Goal: Information Seeking & Learning: Learn about a topic

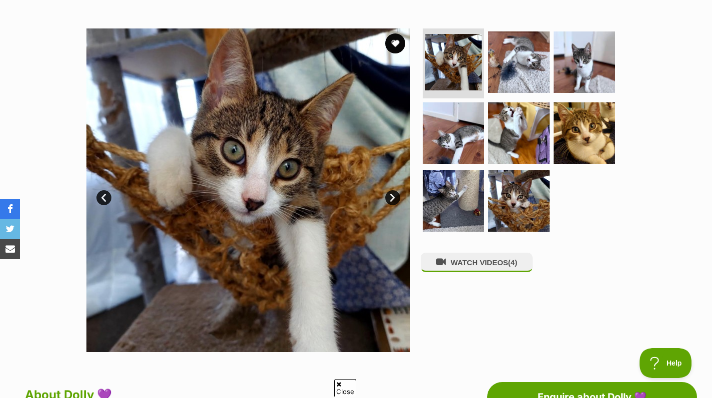
scroll to position [183, 0]
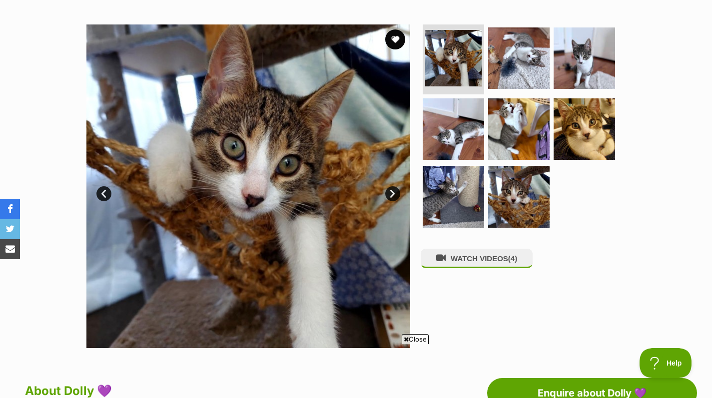
click at [532, 66] on img at bounding box center [518, 57] width 61 height 61
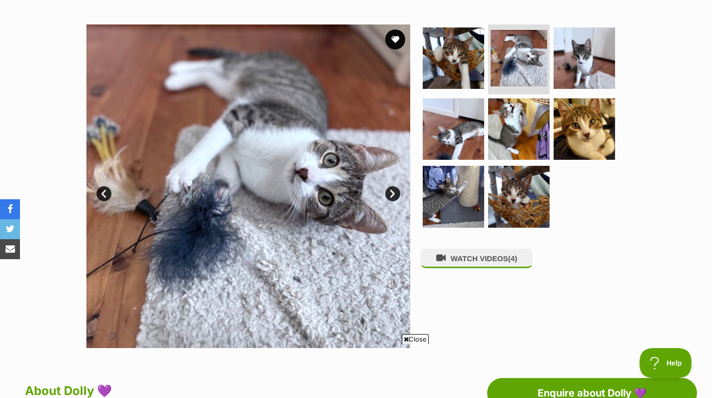
click at [588, 133] on img at bounding box center [583, 128] width 61 height 61
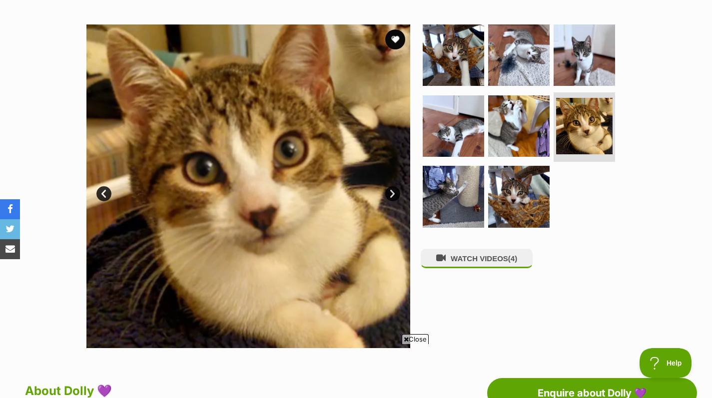
click at [457, 146] on img at bounding box center [452, 125] width 61 height 61
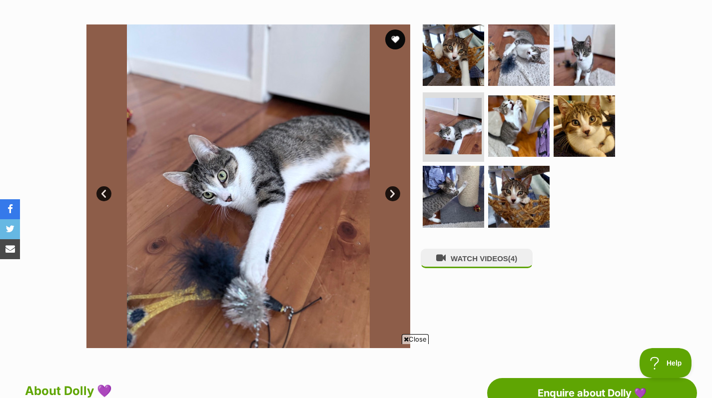
click at [499, 201] on img at bounding box center [518, 196] width 61 height 61
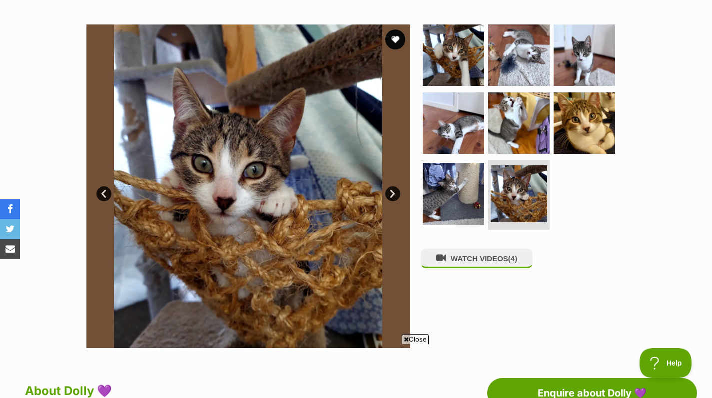
click at [447, 63] on img at bounding box center [452, 54] width 61 height 61
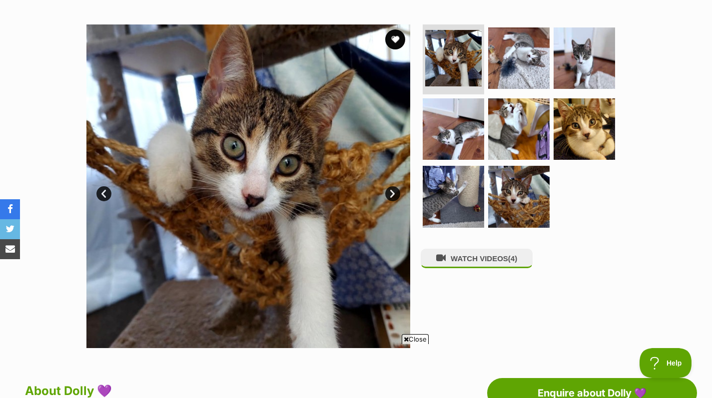
scroll to position [184, 0]
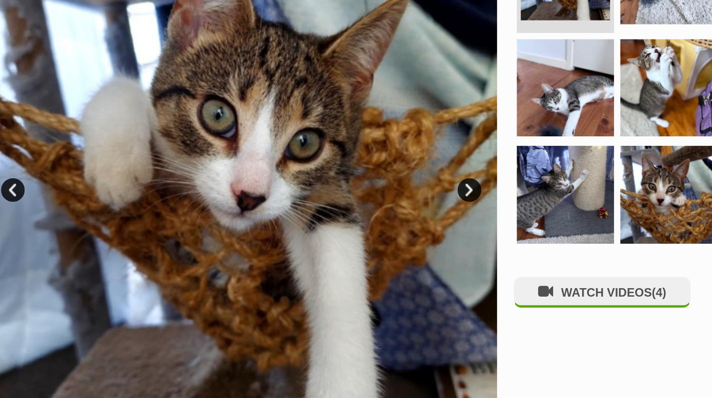
click at [539, 224] on link at bounding box center [518, 223] width 61 height 10
click at [454, 206] on img at bounding box center [452, 195] width 61 height 61
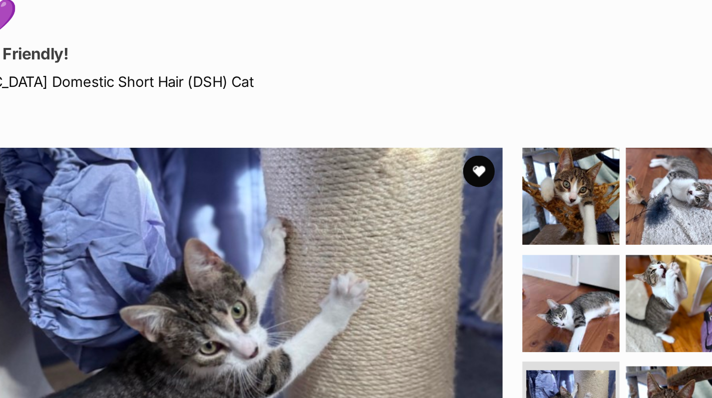
scroll to position [113, 0]
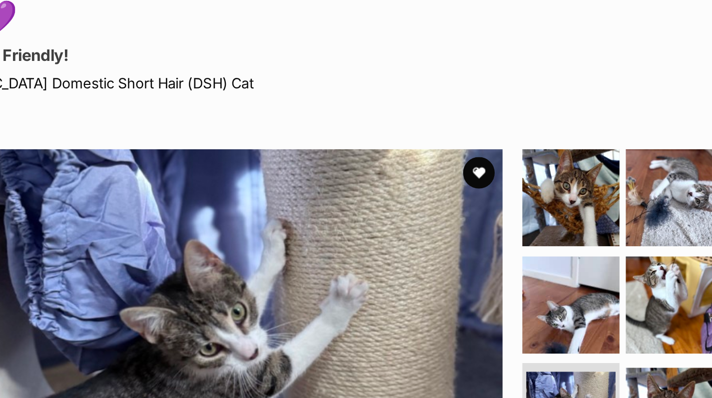
click at [525, 131] on img at bounding box center [518, 124] width 61 height 61
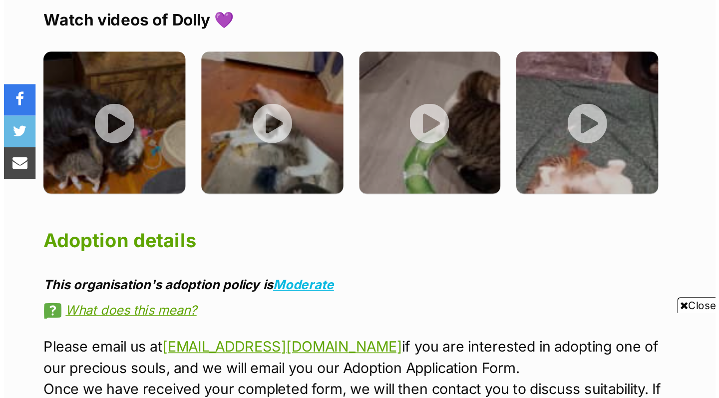
scroll to position [759, 0]
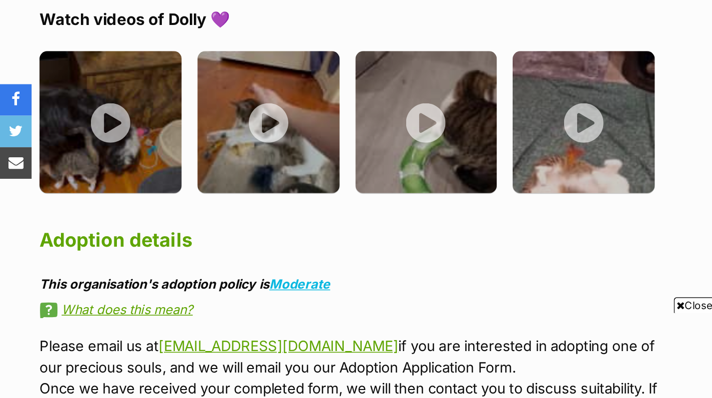
click at [71, 227] on img at bounding box center [70, 223] width 90 height 90
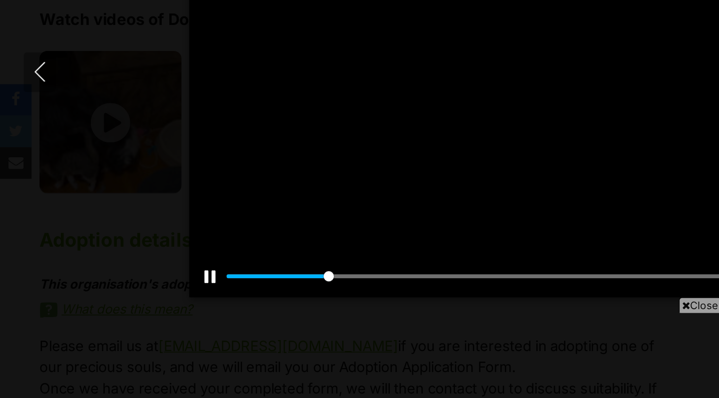
click at [350, 264] on div at bounding box center [359, 199] width 479 height 270
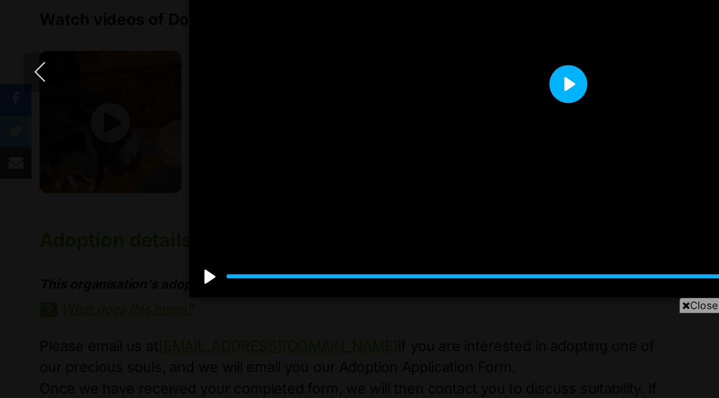
click at [364, 202] on button "Play" at bounding box center [360, 199] width 24 height 24
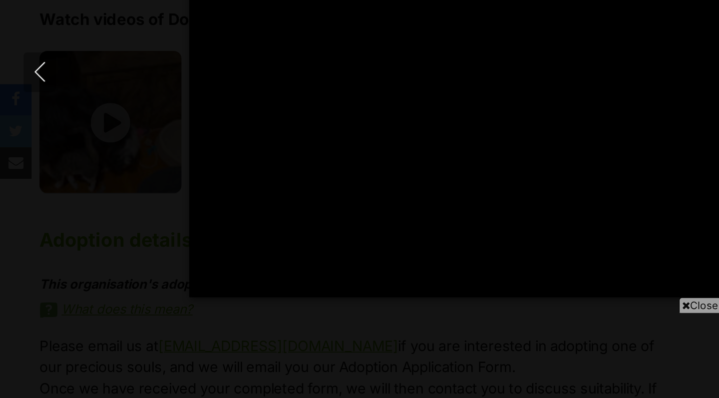
click at [371, 250] on div at bounding box center [359, 199] width 479 height 270
type input "91.2"
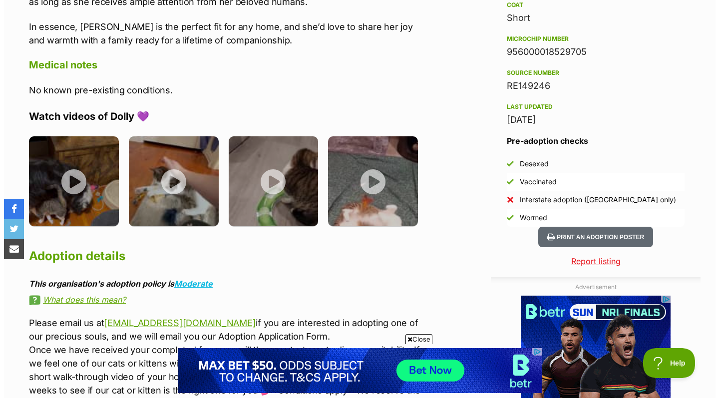
scroll to position [803, 0]
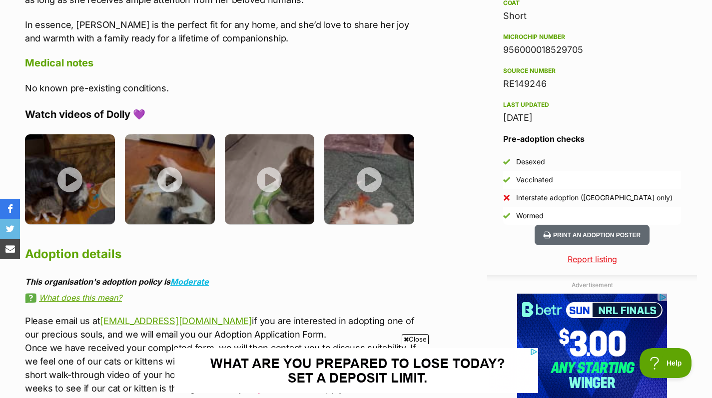
click at [177, 167] on img at bounding box center [170, 179] width 90 height 90
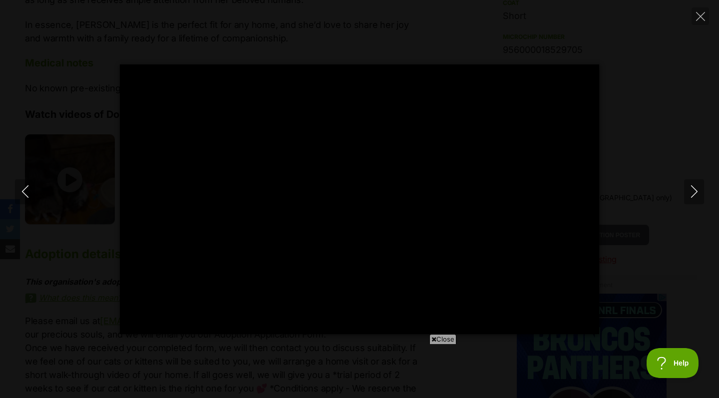
scroll to position [0, 0]
click at [694, 195] on icon "Next" at bounding box center [694, 191] width 12 height 12
type input "83.86"
click at [702, 181] on button "Next" at bounding box center [694, 191] width 20 height 25
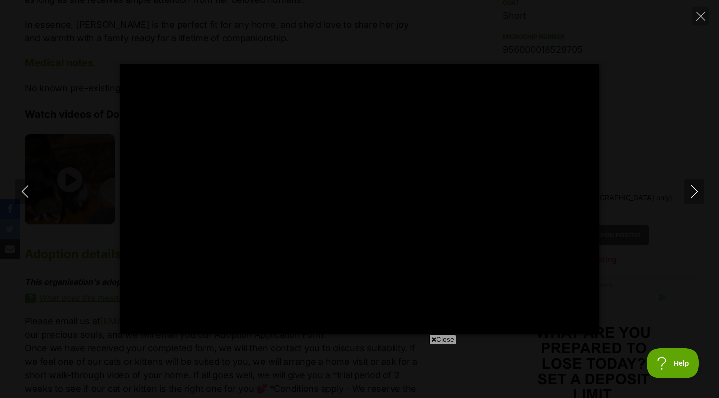
type input "47.7"
click at [700, 191] on button "Next" at bounding box center [694, 191] width 20 height 25
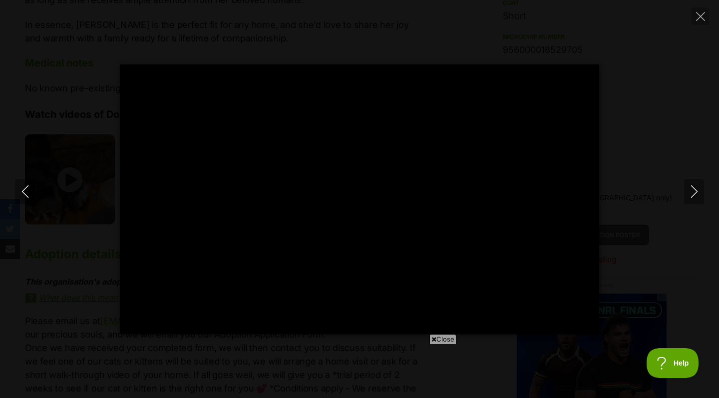
type input "8.96"
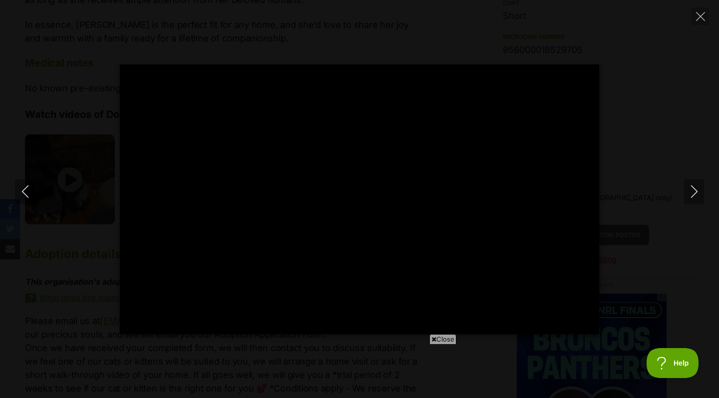
click at [692, 203] on button "Next" at bounding box center [694, 191] width 20 height 25
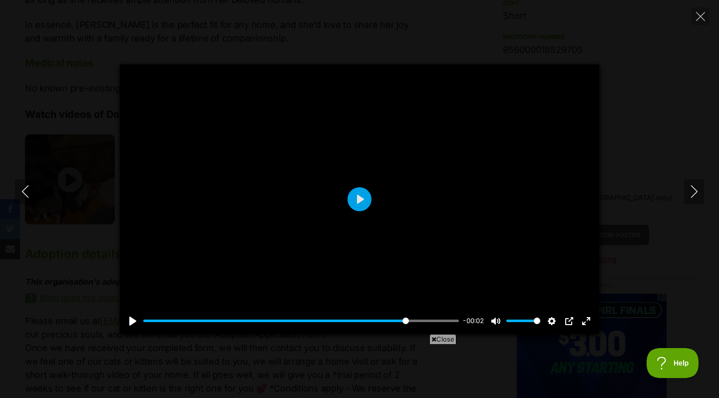
type input "50.32"
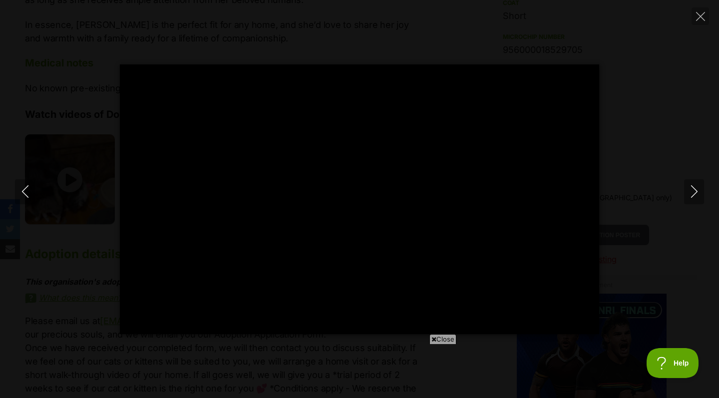
type input "100"
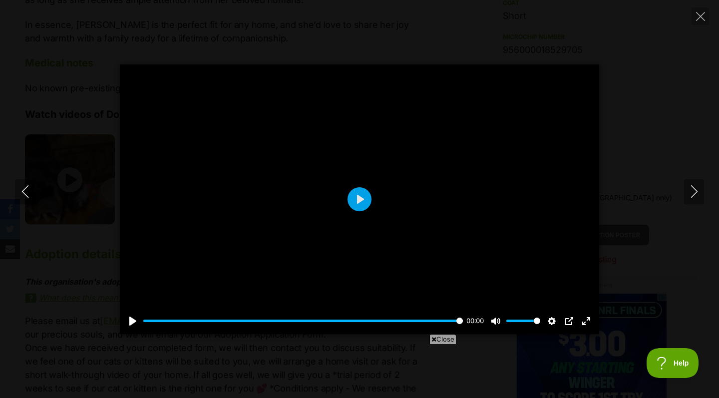
click at [695, 202] on button "Next" at bounding box center [694, 191] width 20 height 25
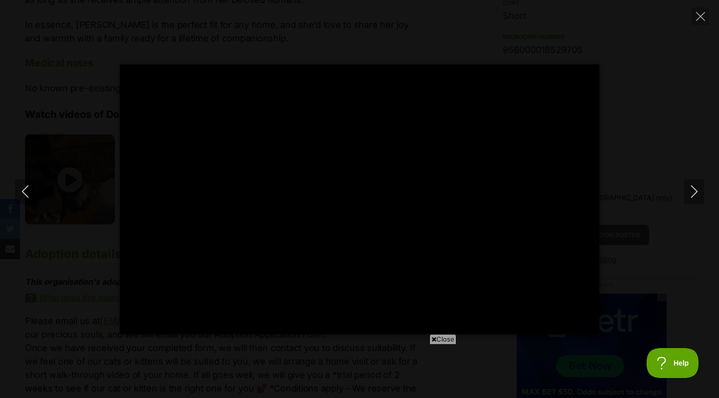
click at [695, 19] on button "Close" at bounding box center [700, 15] width 17 height 17
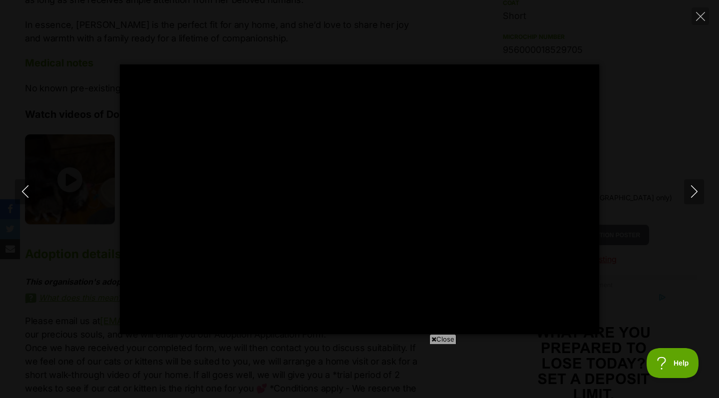
type input "57.82"
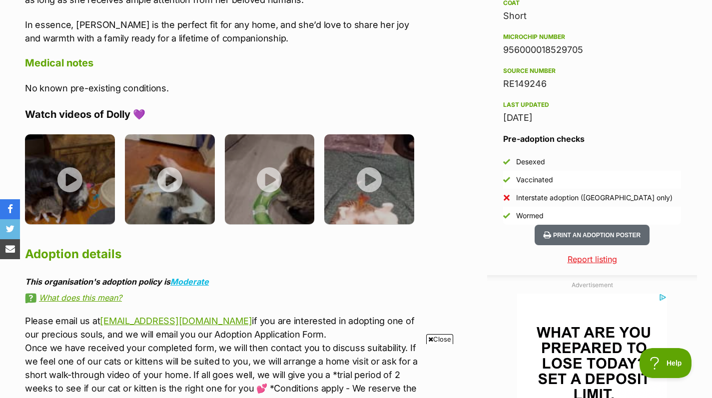
click at [370, 167] on img at bounding box center [369, 179] width 90 height 90
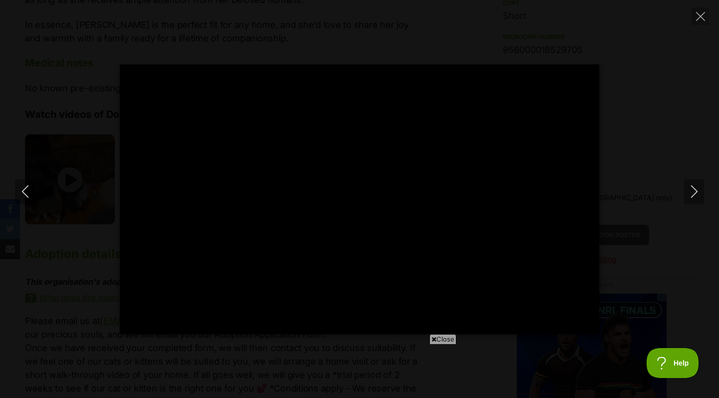
type input "100"
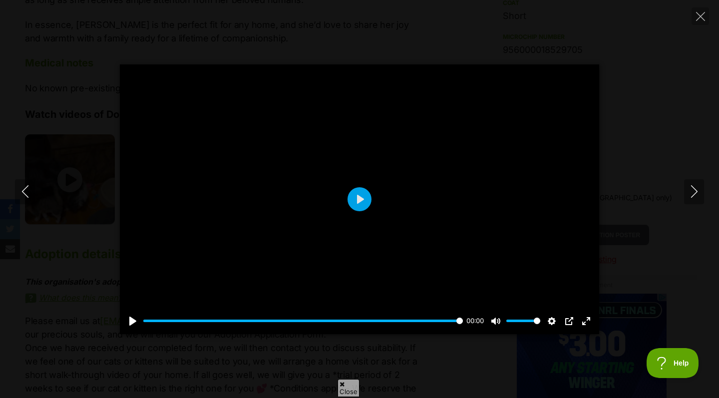
click at [693, 199] on button "Next" at bounding box center [694, 191] width 20 height 25
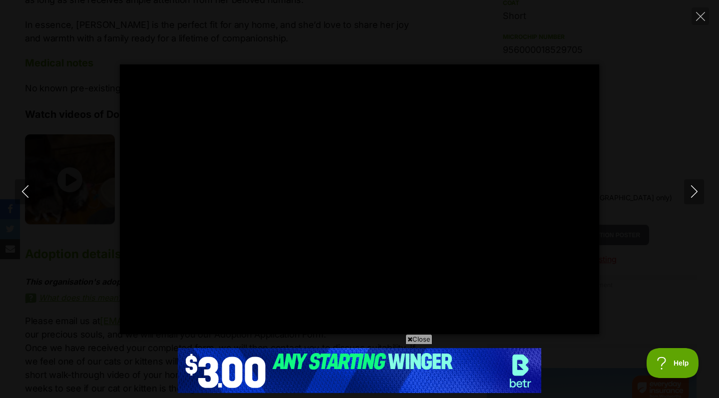
click at [703, 15] on icon "Close" at bounding box center [700, 16] width 9 height 9
type input "25.66"
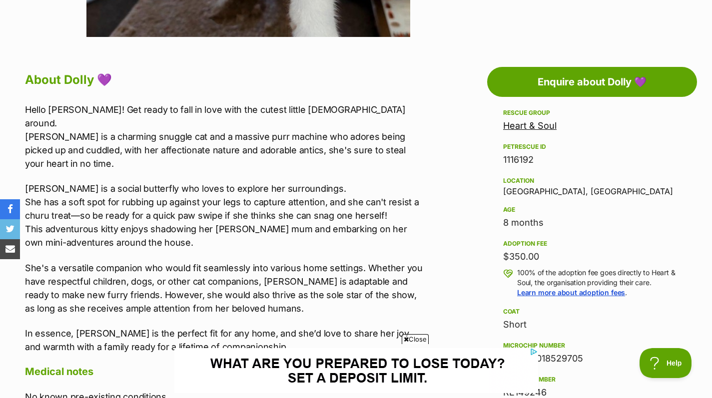
scroll to position [507, 0]
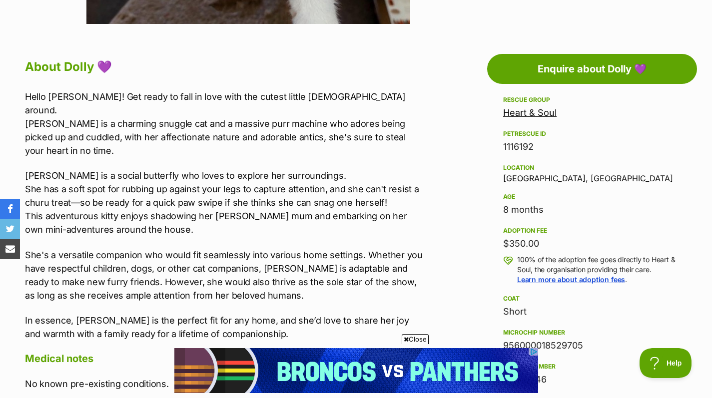
click at [679, 184] on div "Rescue group Heart & Soul PetRescue ID 1116192 Location Rowville, VIC Age 8 mon…" at bounding box center [592, 257] width 178 height 327
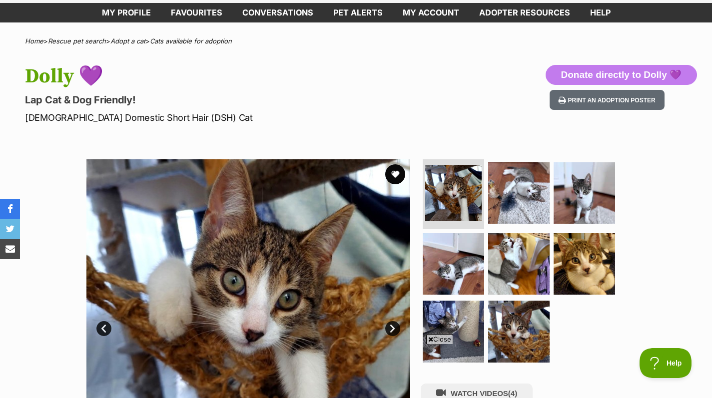
scroll to position [0, 0]
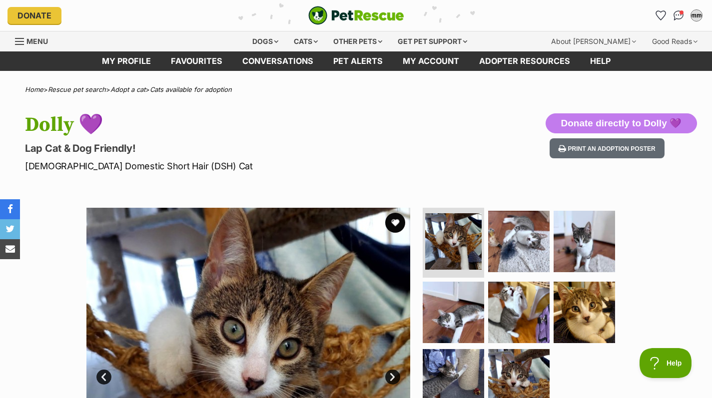
click at [698, 250] on div "Available 1 of 8 images 1 of 8 images 1 of 8 images 1 of 8 images 1 of 8 images…" at bounding box center [356, 362] width 712 height 339
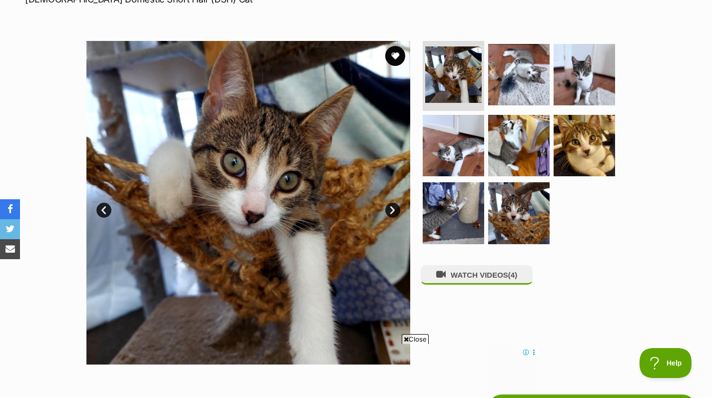
scroll to position [165, 0]
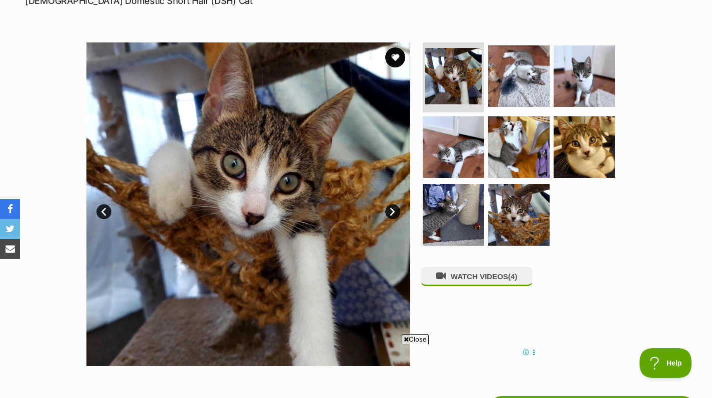
click at [699, 171] on div "Available 1 of 8 images 1 of 8 images 1 of 8 images 1 of 8 images 1 of 8 images…" at bounding box center [356, 196] width 712 height 339
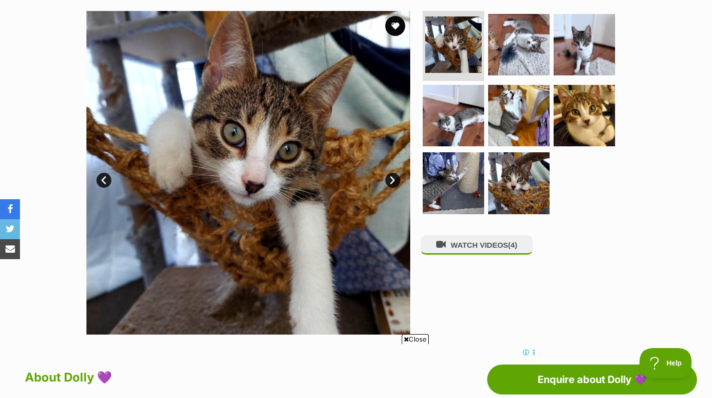
scroll to position [199, 0]
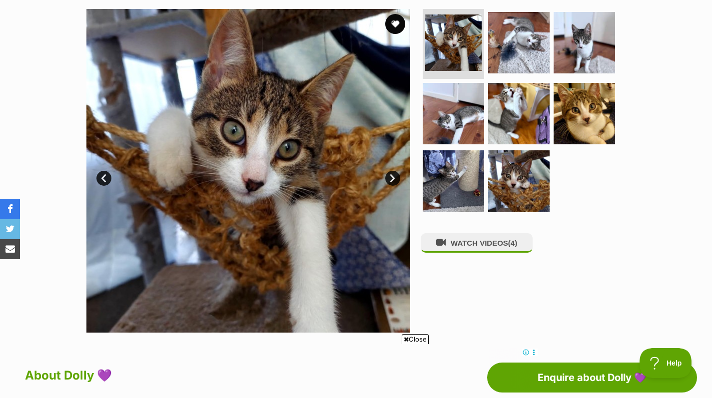
click at [689, 239] on div "Available 1 of 8 images 1 of 8 images 1 of 8 images 1 of 8 images 1 of 8 images…" at bounding box center [356, 163] width 712 height 339
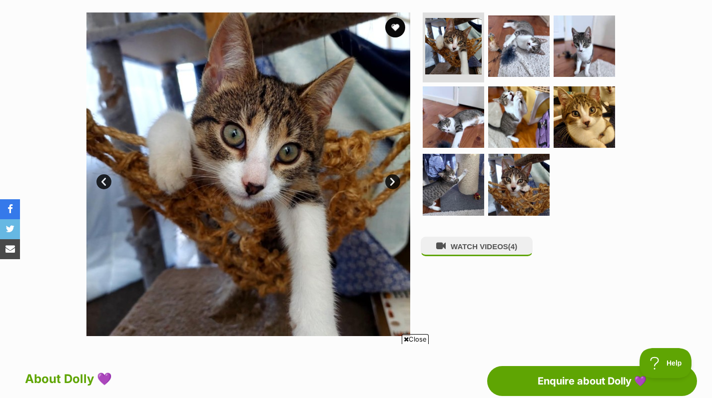
scroll to position [0, 0]
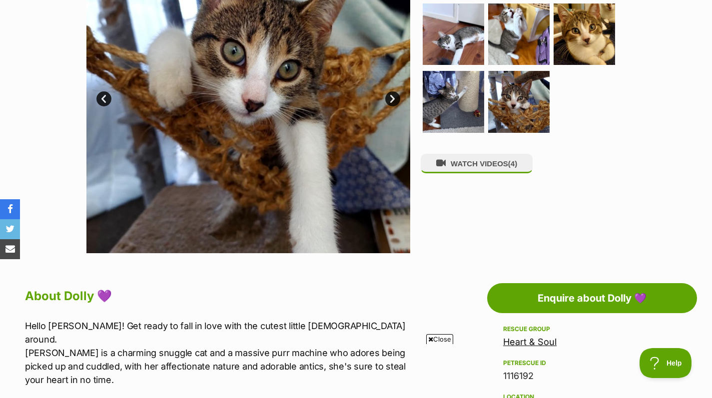
scroll to position [280, 0]
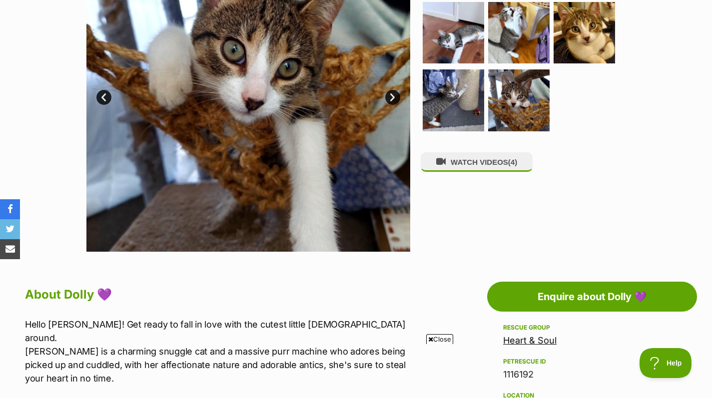
click at [450, 100] on img at bounding box center [452, 99] width 61 height 61
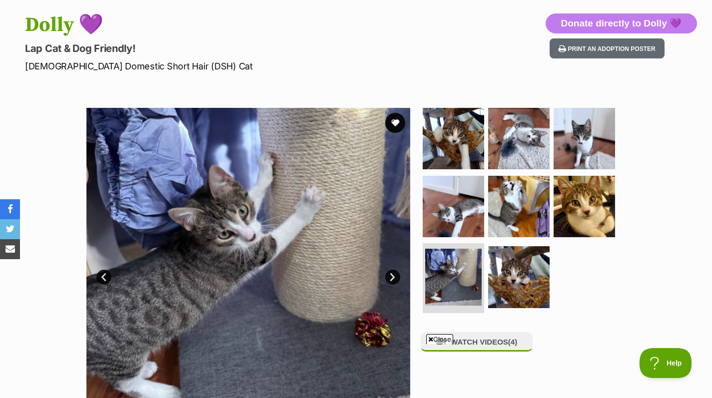
scroll to position [100, 0]
click at [458, 138] on img at bounding box center [452, 138] width 61 height 61
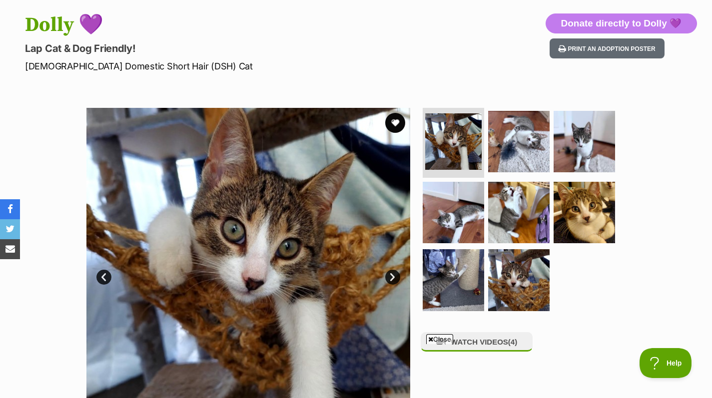
click at [525, 141] on img at bounding box center [518, 141] width 61 height 61
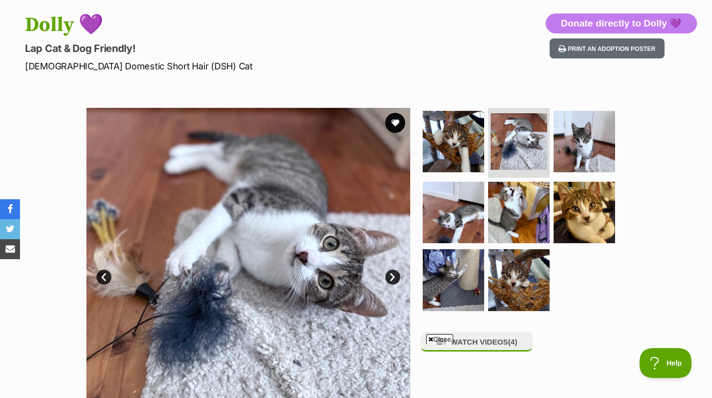
click at [589, 144] on img at bounding box center [583, 141] width 61 height 61
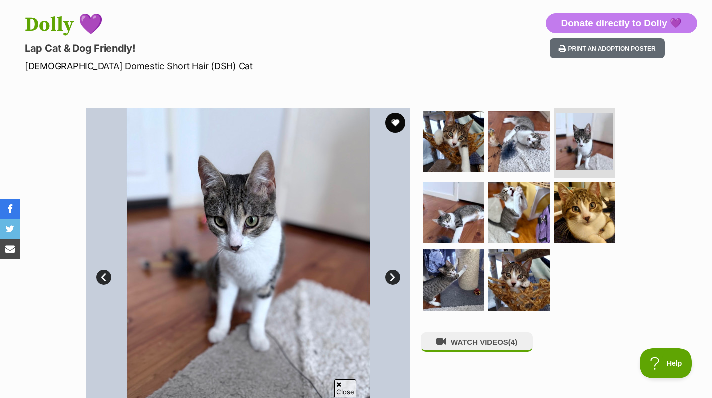
scroll to position [0, 0]
click at [470, 222] on img at bounding box center [452, 212] width 61 height 61
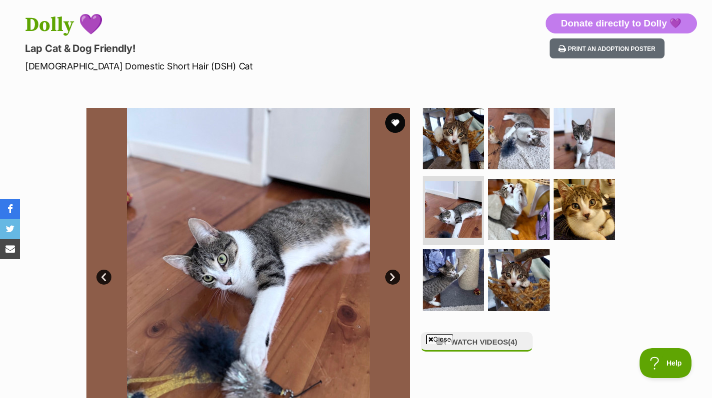
click at [519, 201] on img at bounding box center [518, 209] width 61 height 61
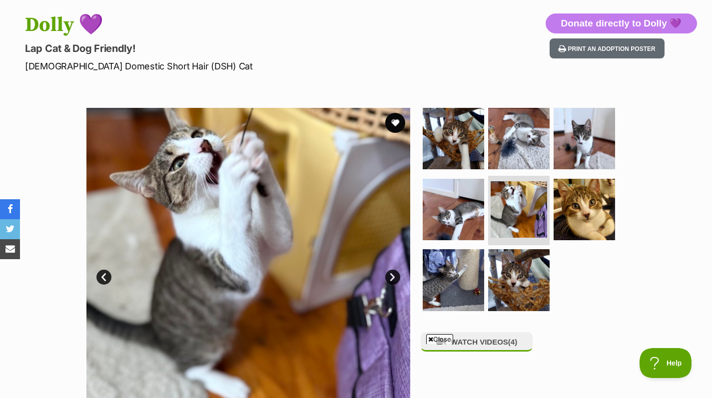
click at [452, 271] on img at bounding box center [452, 279] width 61 height 61
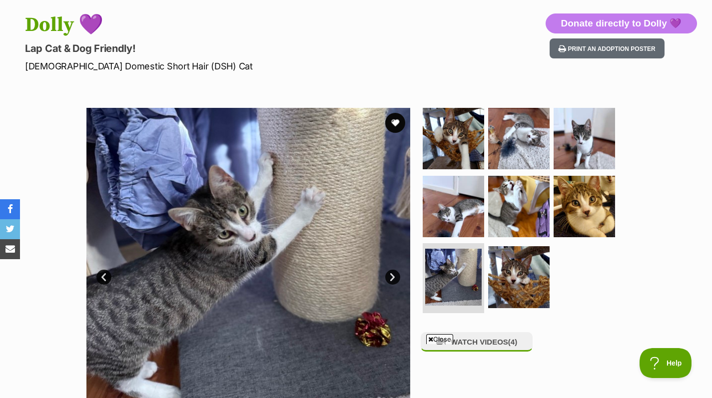
click at [431, 340] on icon at bounding box center [430, 339] width 5 height 6
click at [457, 265] on img at bounding box center [453, 277] width 56 height 56
click at [444, 263] on img at bounding box center [453, 277] width 56 height 56
click at [528, 270] on img at bounding box center [518, 276] width 61 height 61
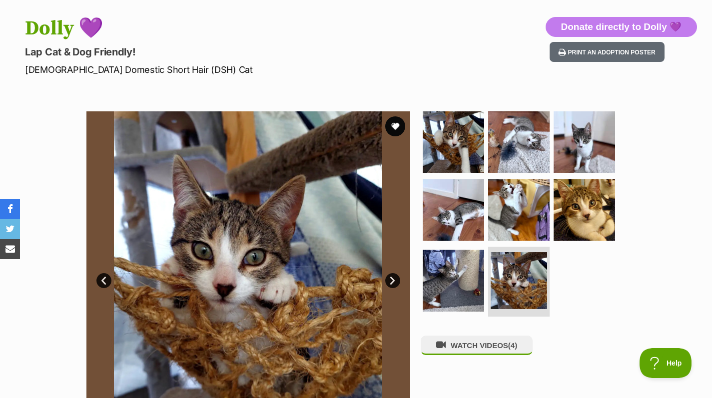
scroll to position [98, 0]
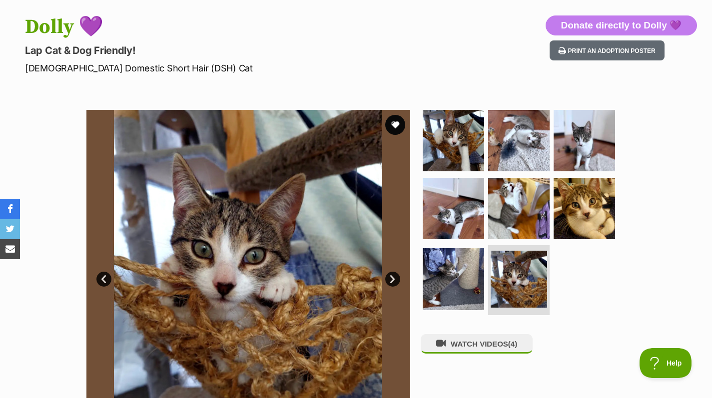
click at [390, 282] on link "Next" at bounding box center [392, 279] width 15 height 15
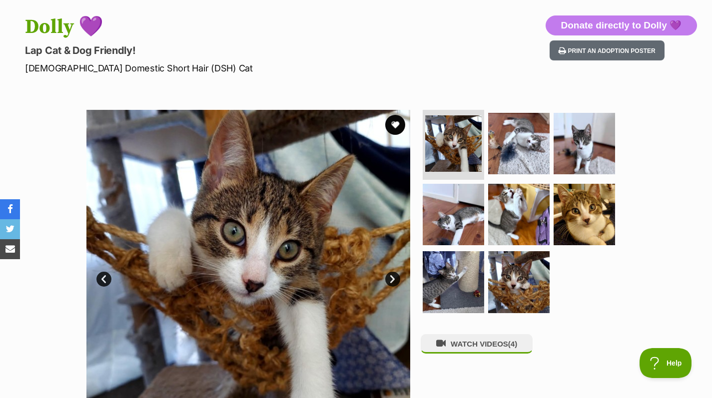
click at [506, 152] on img at bounding box center [518, 143] width 61 height 61
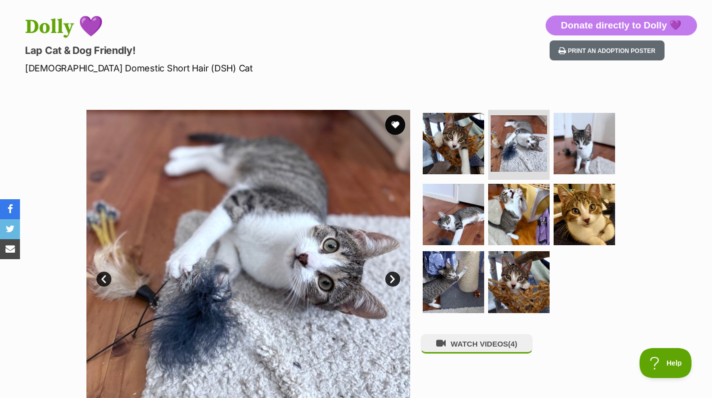
click at [584, 148] on img at bounding box center [583, 143] width 61 height 61
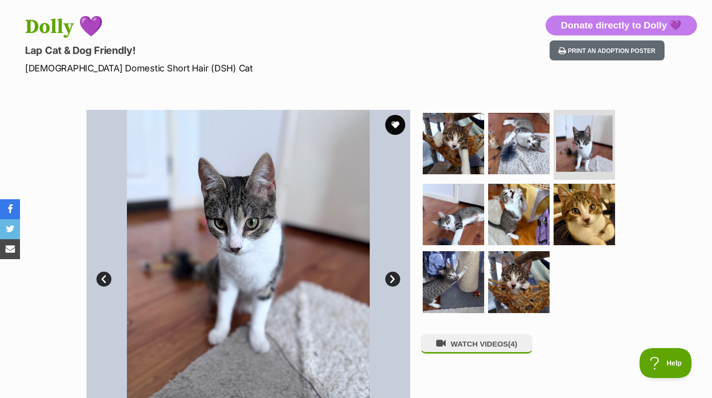
click at [448, 219] on img at bounding box center [452, 214] width 61 height 61
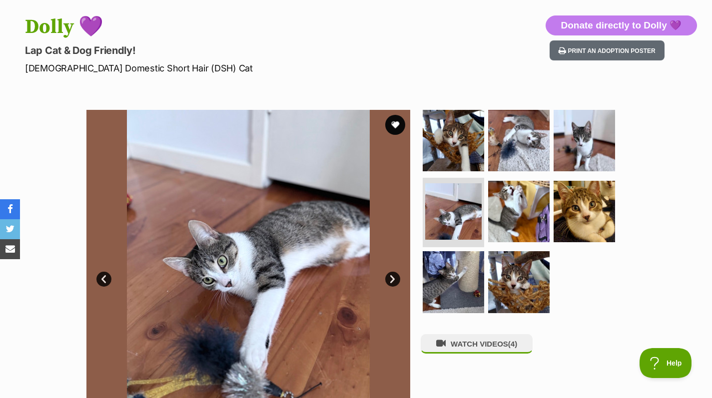
click at [529, 207] on img at bounding box center [518, 211] width 61 height 61
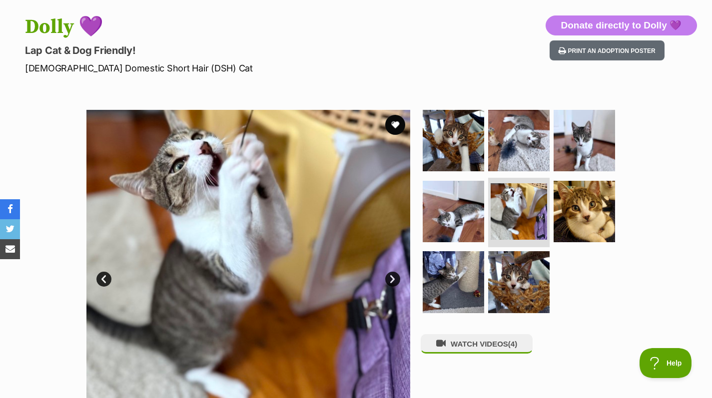
click at [571, 213] on img at bounding box center [583, 211] width 61 height 61
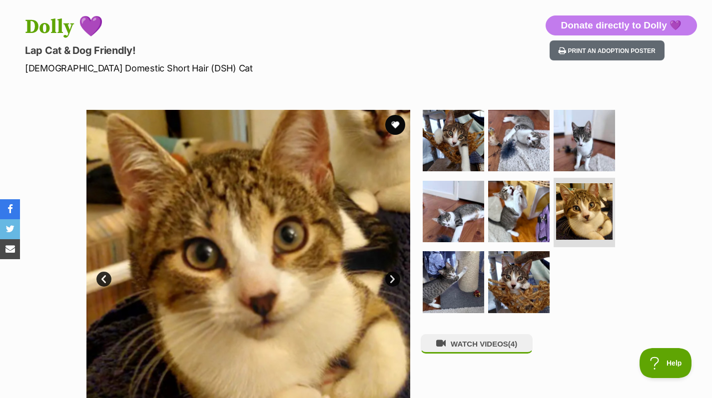
click at [439, 283] on img at bounding box center [452, 281] width 61 height 61
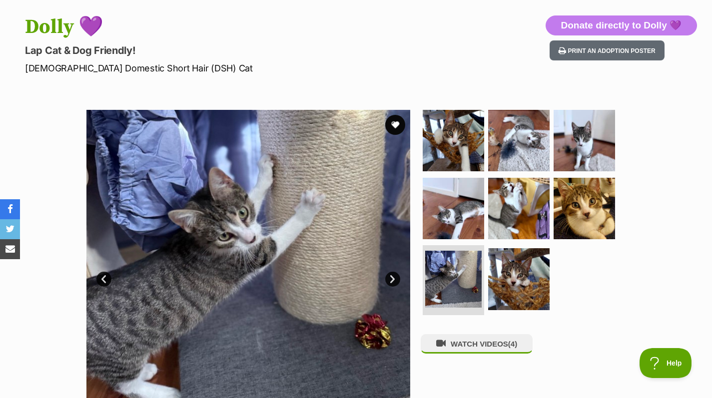
click at [539, 275] on img at bounding box center [518, 278] width 61 height 61
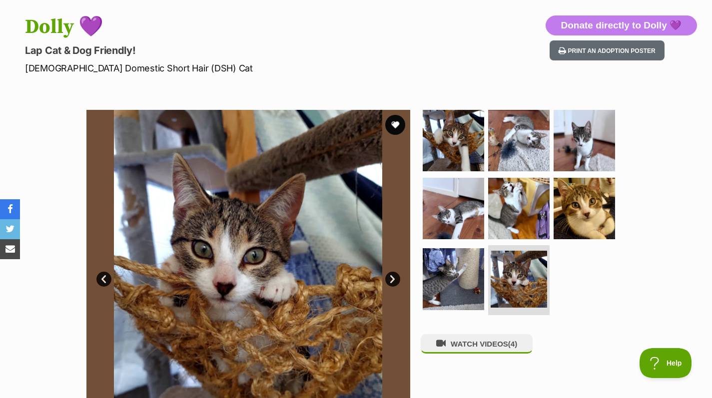
click at [454, 350] on button "WATCH VIDEOS (4)" at bounding box center [476, 343] width 112 height 19
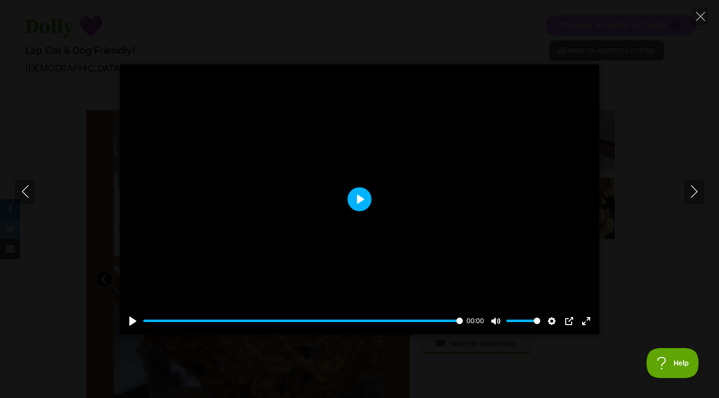
click at [371, 202] on button "Play" at bounding box center [360, 199] width 24 height 24
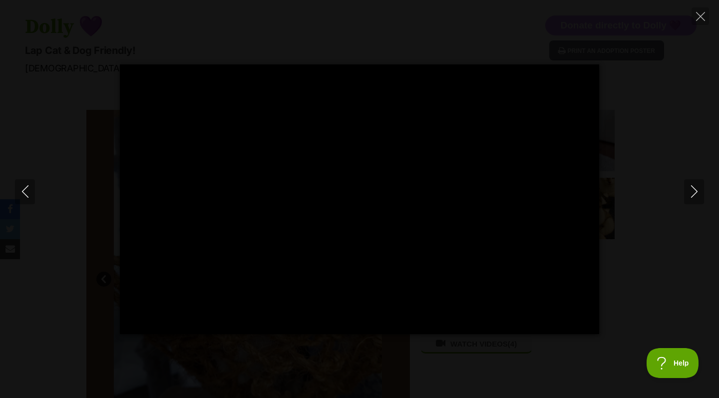
type input "100"
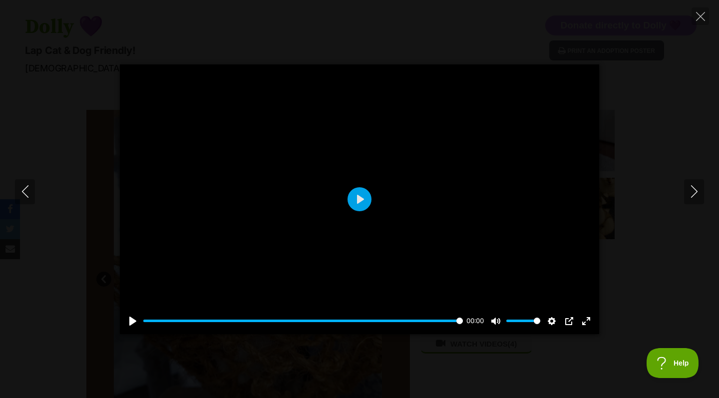
click at [685, 194] on button "Next" at bounding box center [694, 191] width 20 height 25
click at [369, 201] on button "Play" at bounding box center [360, 199] width 24 height 24
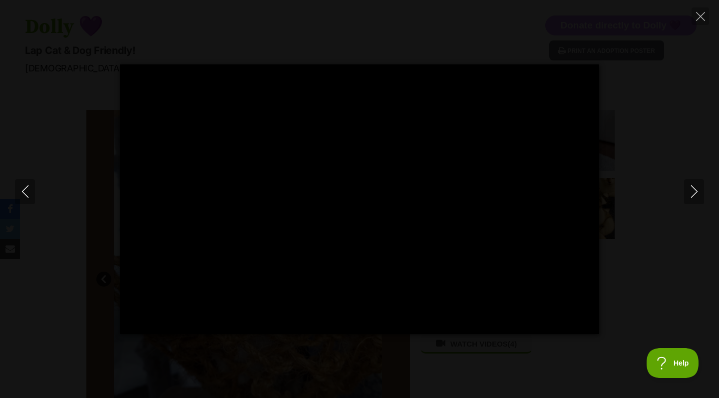
type input "100"
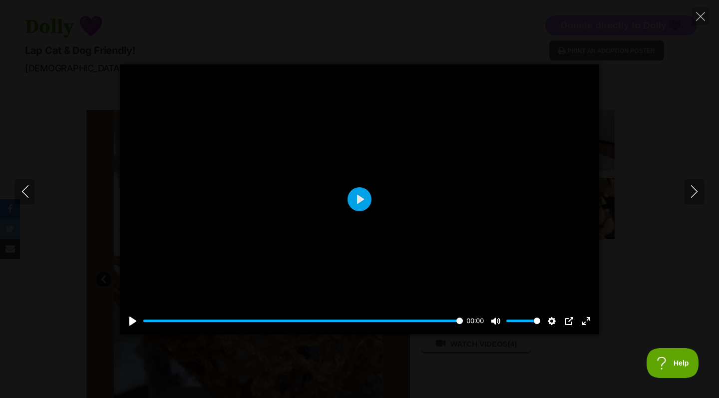
click at [698, 200] on button "Next" at bounding box center [694, 191] width 20 height 25
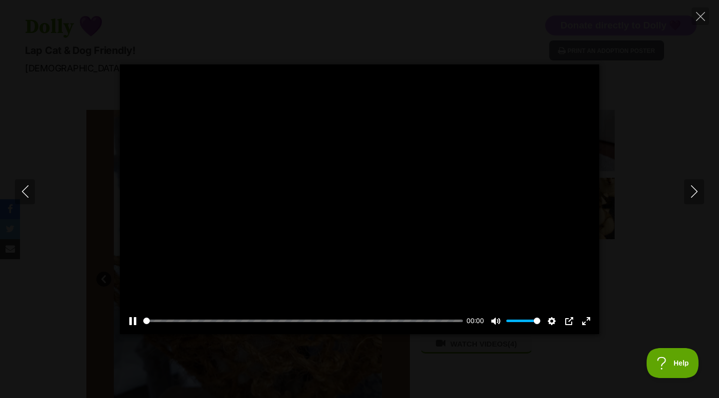
click at [694, 21] on button "Close" at bounding box center [700, 15] width 17 height 17
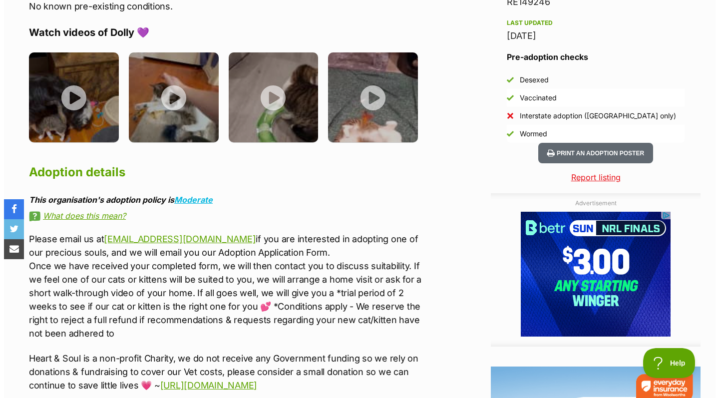
scroll to position [0, 0]
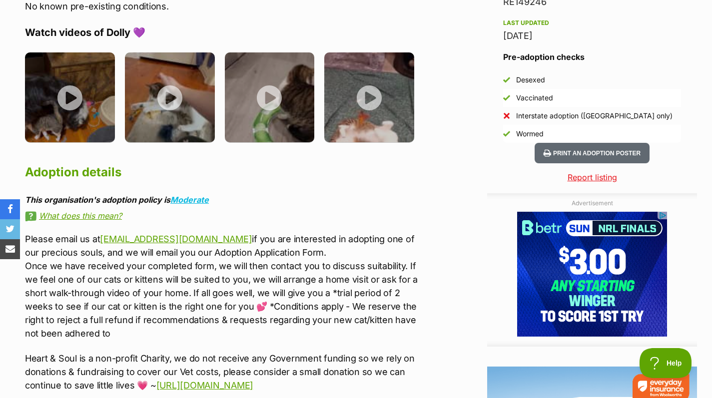
click at [270, 72] on img at bounding box center [270, 97] width 90 height 90
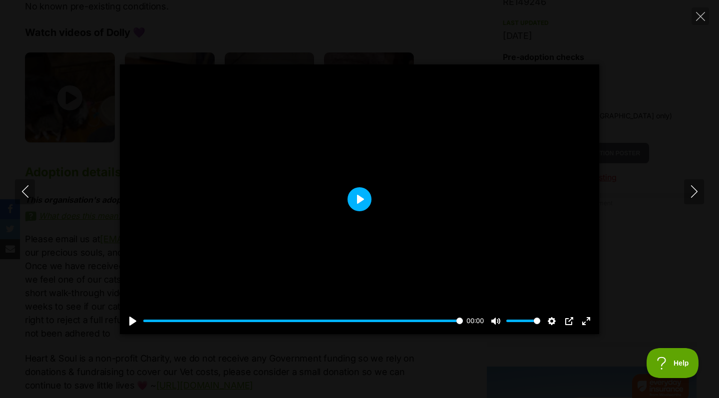
click at [360, 198] on button "Play" at bounding box center [360, 199] width 24 height 24
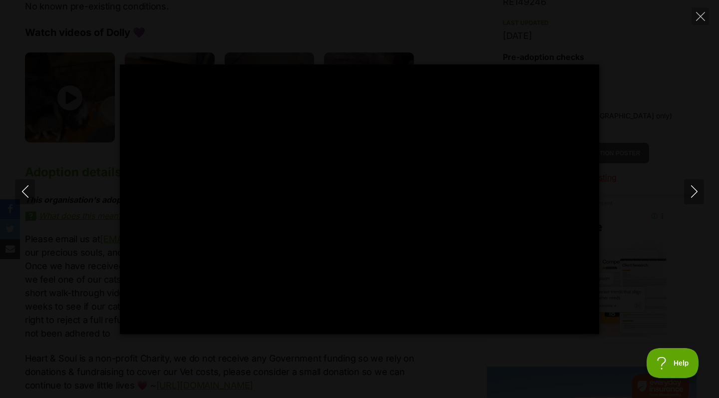
type input "100"
